Goal: Task Accomplishment & Management: Use online tool/utility

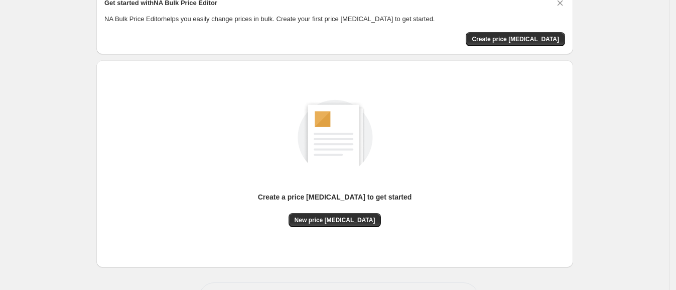
scroll to position [86, 0]
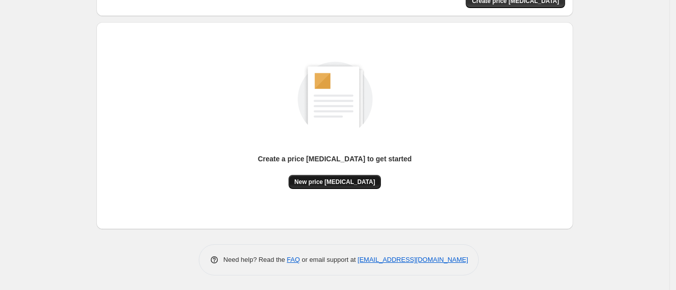
click at [335, 184] on span "New price [MEDICAL_DATA]" at bounding box center [335, 182] width 81 height 8
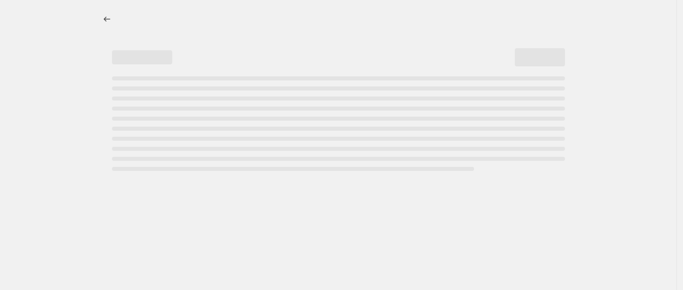
select select "percentage"
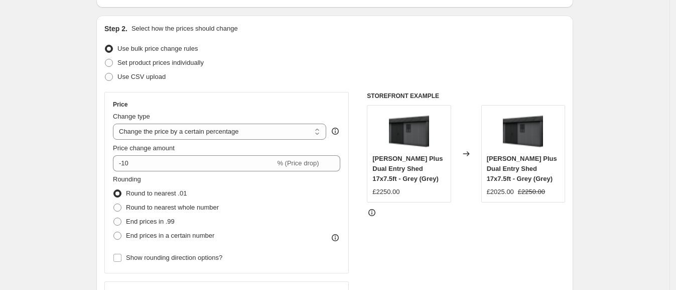
scroll to position [125, 0]
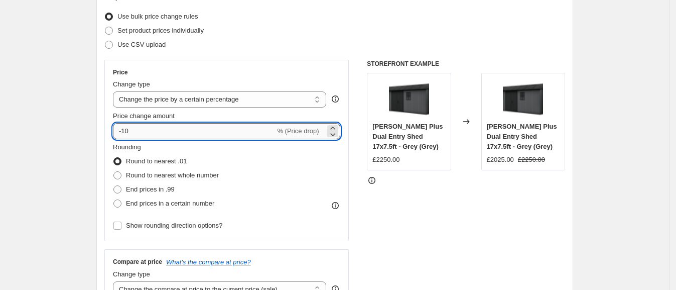
drag, startPoint x: 125, startPoint y: 131, endPoint x: 156, endPoint y: 132, distance: 30.6
click at [156, 132] on input "-10" at bounding box center [194, 131] width 162 height 16
type input "-30"
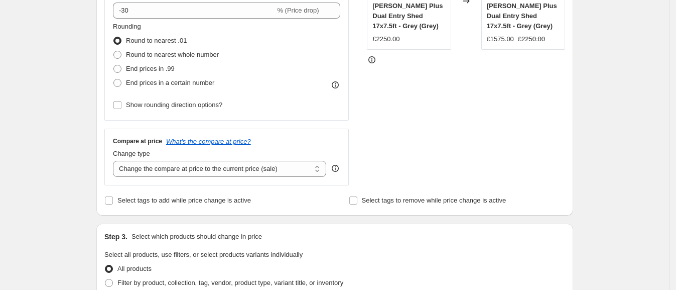
scroll to position [251, 0]
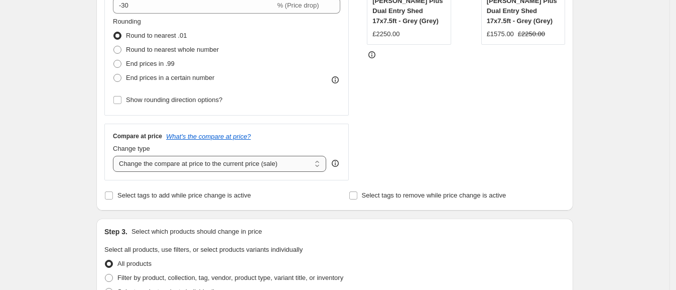
click at [251, 168] on select "Change the compare at price to the current price (sale) Change the compare at p…" at bounding box center [219, 164] width 213 height 16
select select "remove"
click at [116, 156] on select "Change the compare at price to the current price (sale) Change the compare at p…" at bounding box center [219, 164] width 213 height 16
click at [627, 110] on div "Create new price [MEDICAL_DATA]. This page is ready Create new price [MEDICAL_D…" at bounding box center [335, 255] width 670 height 1013
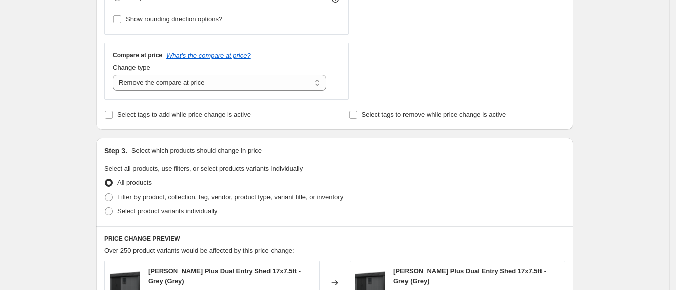
scroll to position [314, 0]
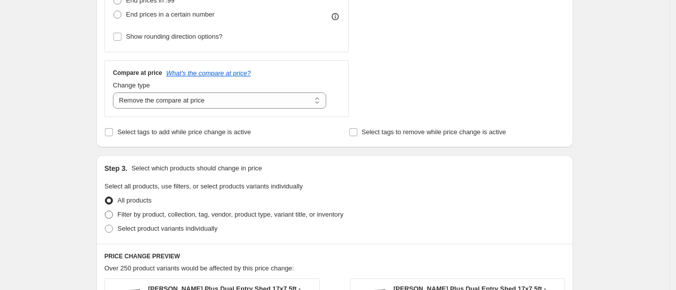
click at [193, 215] on span "Filter by product, collection, tag, vendor, product type, variant title, or inv…" at bounding box center [230, 214] width 226 height 8
click at [105, 211] on input "Filter by product, collection, tag, vendor, product type, variant title, or inv…" at bounding box center [105, 210] width 1 height 1
radio input "true"
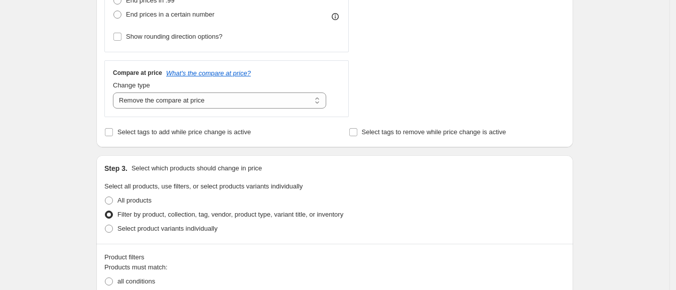
scroll to position [439, 0]
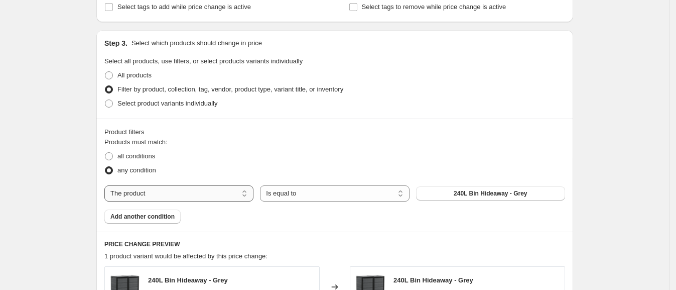
click at [211, 198] on select "The product The product's collection The product's tag The product's vendor The…" at bounding box center [178, 193] width 149 height 16
select select "product_status"
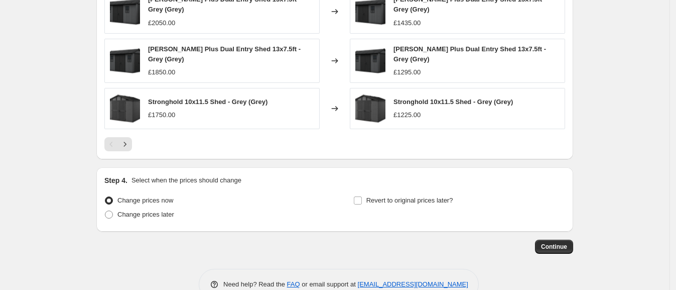
scroll to position [826, 0]
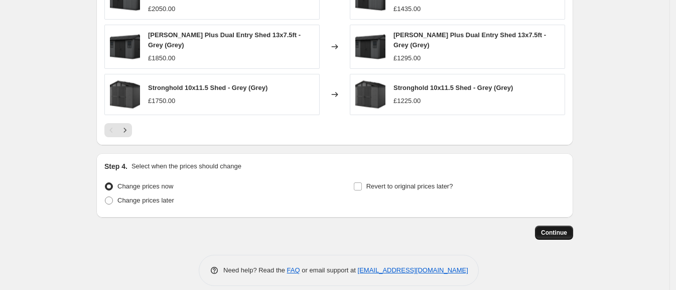
click at [548, 228] on span "Continue" at bounding box center [554, 232] width 26 height 8
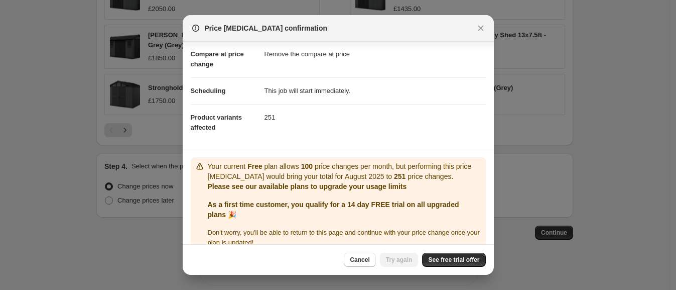
scroll to position [60, 0]
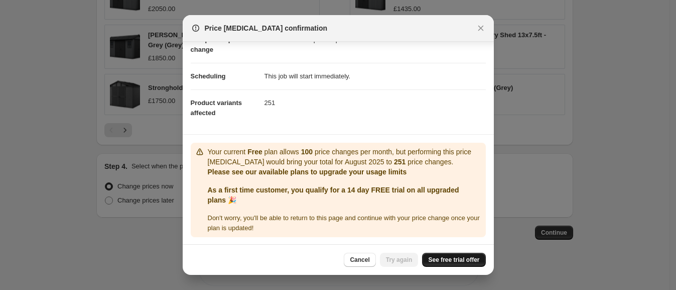
click at [453, 256] on span "See free trial offer" at bounding box center [453, 260] width 51 height 8
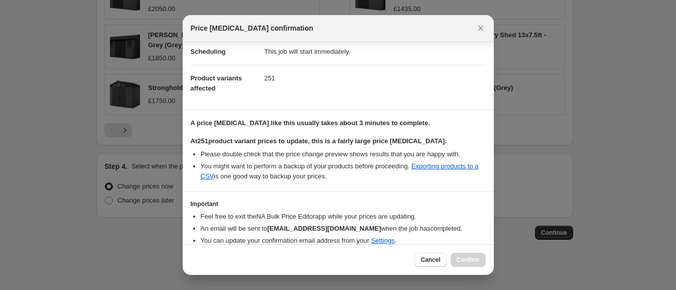
scroll to position [125, 0]
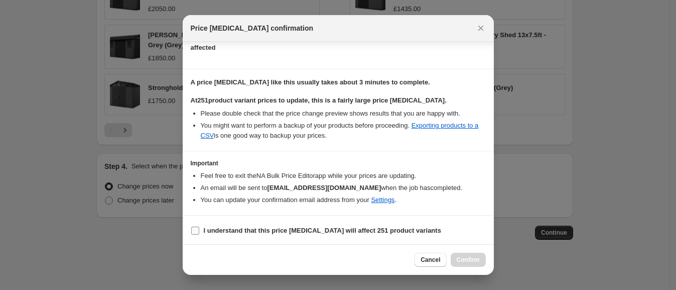
click at [279, 226] on b "I understand that this price change job will affect 251 product variants" at bounding box center [323, 230] width 238 height 8
click at [199, 226] on input "I understand that this price change job will affect 251 product variants" at bounding box center [195, 230] width 8 height 8
checkbox input "true"
click at [456, 260] on button "Confirm" at bounding box center [468, 260] width 35 height 14
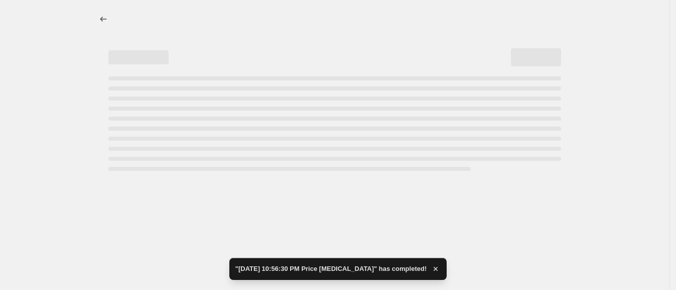
select select "percentage"
select select "remove"
select select "product_status"
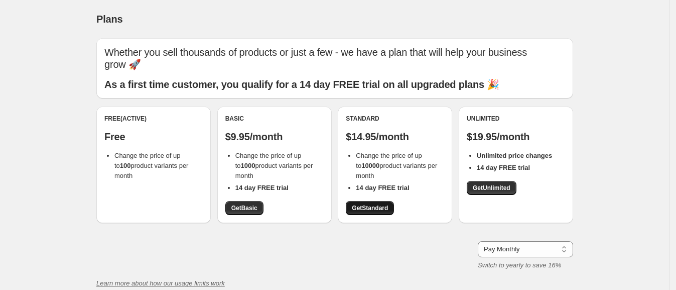
click at [362, 213] on link "Get Standard" at bounding box center [370, 208] width 48 height 14
